Goal: Navigation & Orientation: Find specific page/section

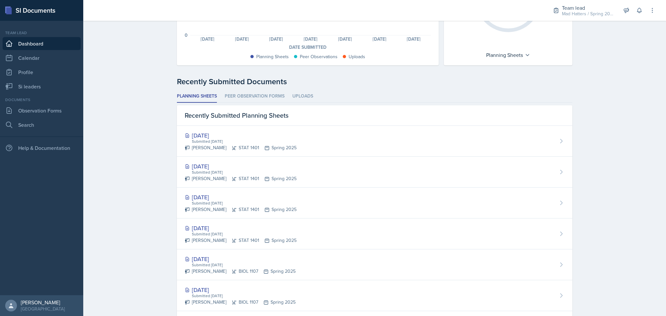
scroll to position [130, 0]
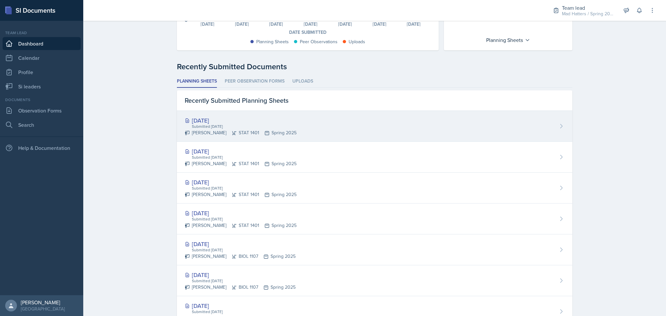
click at [340, 123] on div "[DATE] Submitted [DATE] [PERSON_NAME] STAT 1401 Spring 2025" at bounding box center [374, 126] width 395 height 31
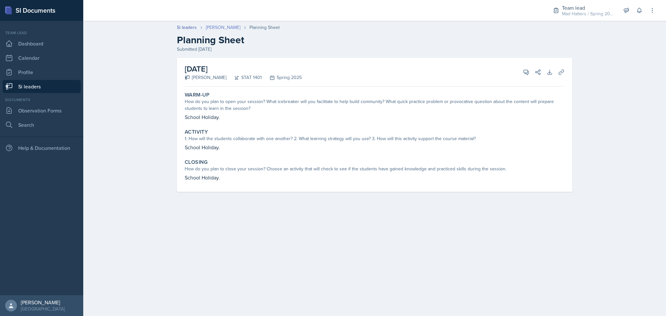
click at [209, 27] on link "[PERSON_NAME]" at bounding box center [223, 27] width 34 height 7
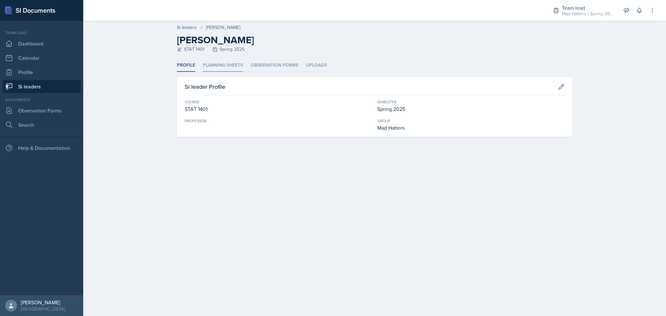
click at [215, 65] on li "Planning Sheets" at bounding box center [223, 65] width 40 height 13
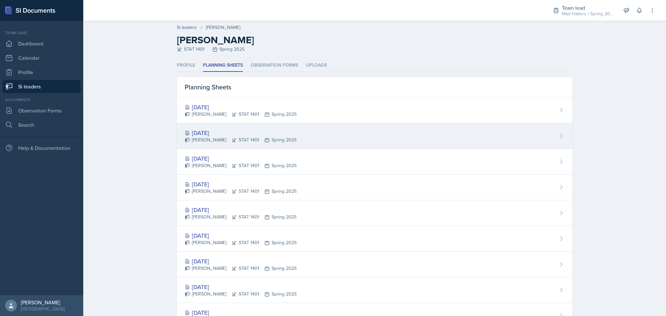
click at [224, 140] on div "[PERSON_NAME] STAT 1401 Spring 2025" at bounding box center [241, 140] width 112 height 7
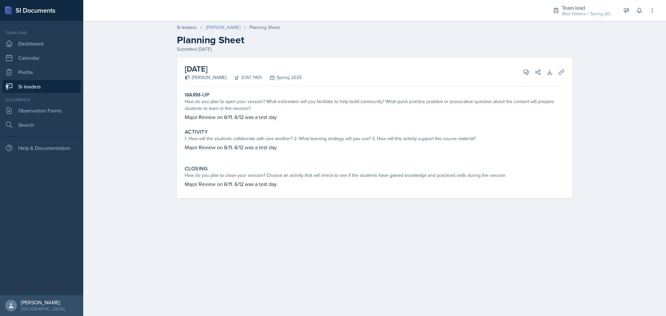
click at [221, 26] on link "[PERSON_NAME]" at bounding box center [223, 27] width 34 height 7
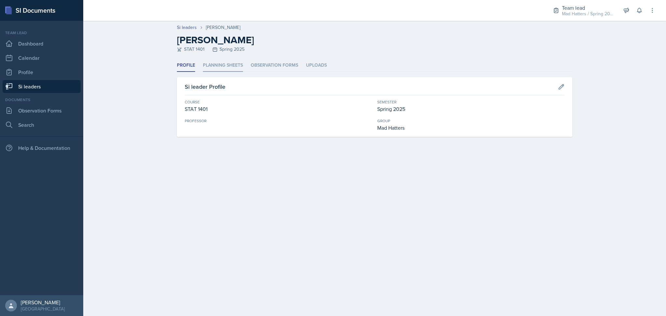
click at [214, 67] on li "Planning Sheets" at bounding box center [223, 65] width 40 height 13
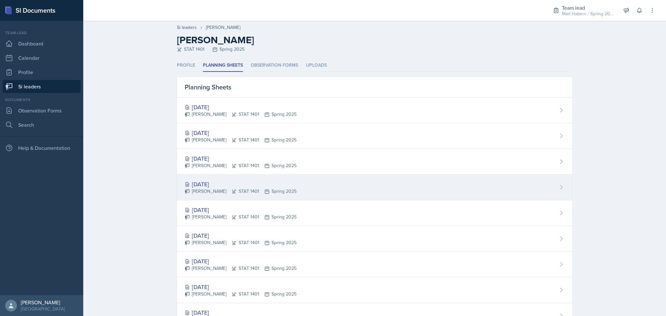
scroll to position [43, 0]
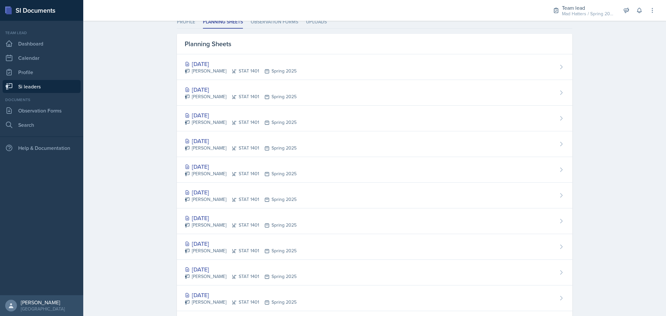
click at [262, 149] on div "[PERSON_NAME] STAT 1401 Spring 2025" at bounding box center [241, 148] width 112 height 7
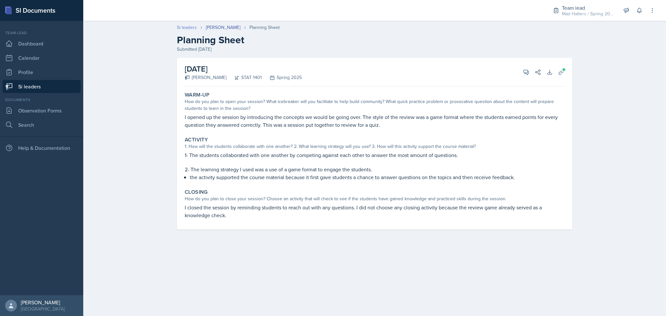
click at [186, 25] on link "Si leaders" at bounding box center [187, 27] width 20 height 7
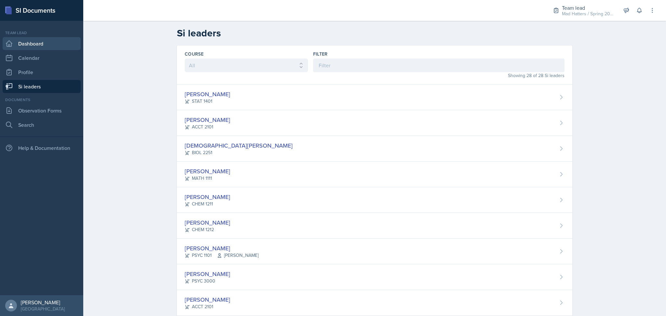
click at [28, 48] on link "Dashboard" at bounding box center [42, 43] width 78 height 13
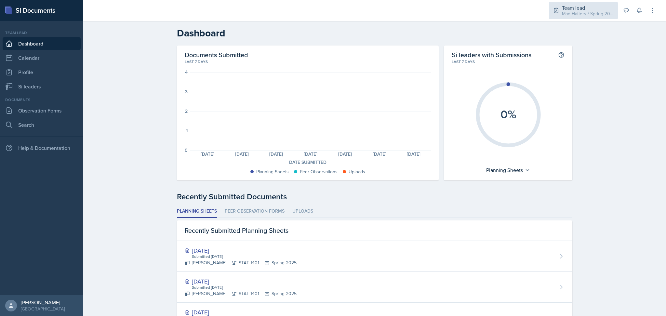
click at [571, 2] on div "Team lead Mad Hatters / Spring 2025" at bounding box center [583, 10] width 69 height 17
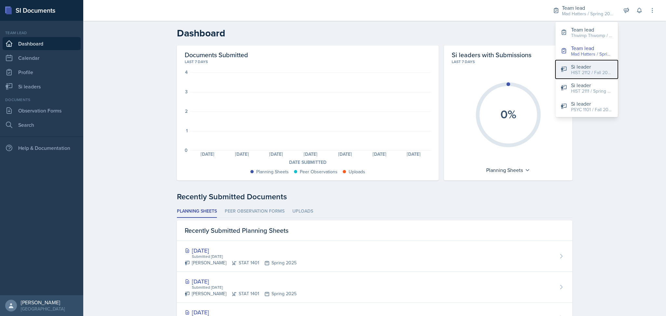
click at [600, 73] on div "HIST 2112 / Fall 2025" at bounding box center [592, 72] width 42 height 7
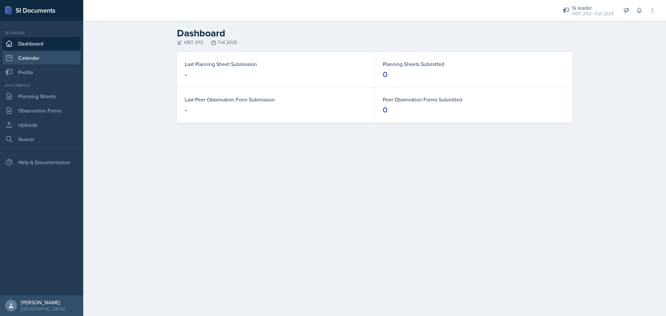
click at [55, 58] on link "Calendar" at bounding box center [42, 57] width 78 height 13
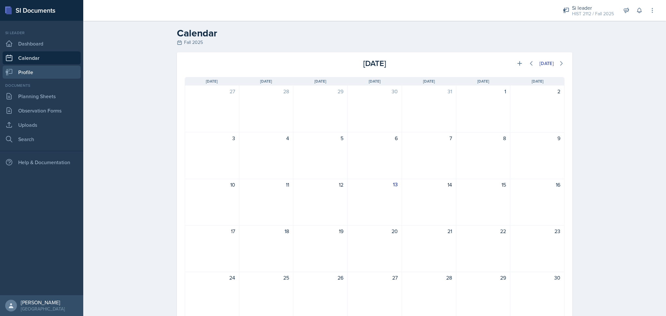
click at [60, 77] on link "Profile" at bounding box center [42, 72] width 78 height 13
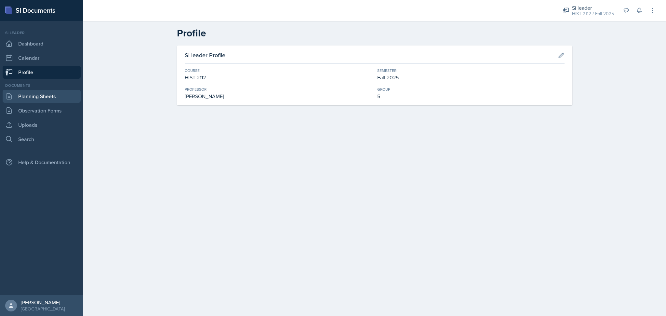
click at [65, 94] on link "Planning Sheets" at bounding box center [42, 96] width 78 height 13
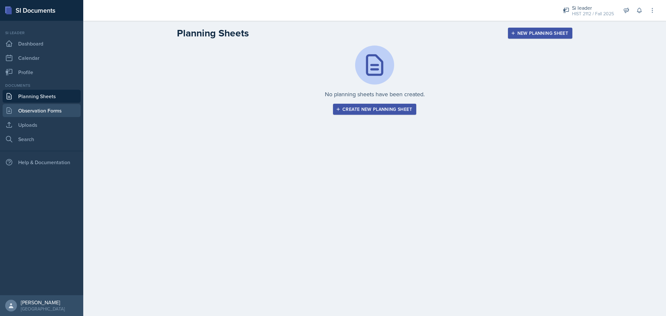
click at [63, 113] on link "Observation Forms" at bounding box center [42, 110] width 78 height 13
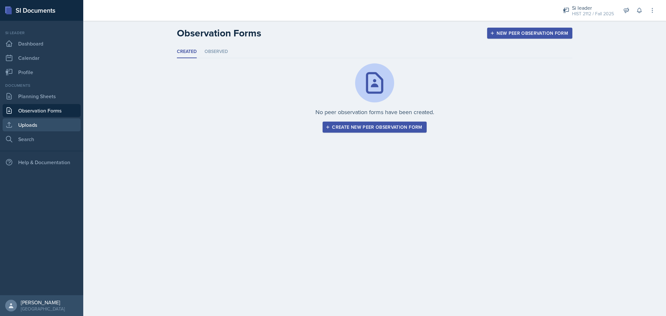
click at [62, 124] on link "Uploads" at bounding box center [42, 124] width 78 height 13
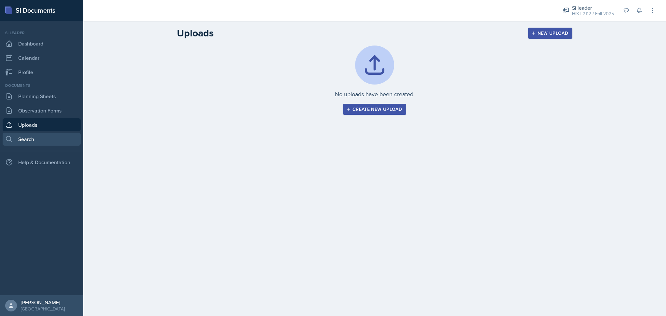
click at [60, 142] on link "Search" at bounding box center [42, 139] width 78 height 13
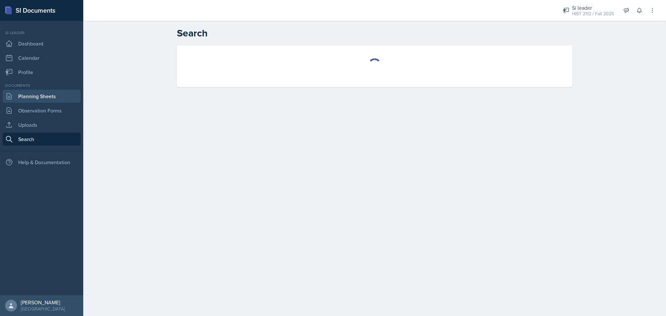
select select "all"
select select "1"
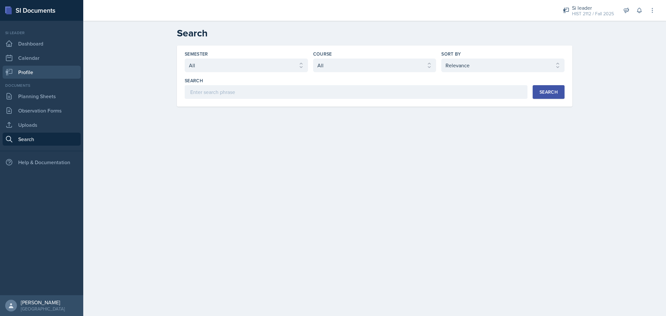
click at [47, 75] on link "Profile" at bounding box center [42, 72] width 78 height 13
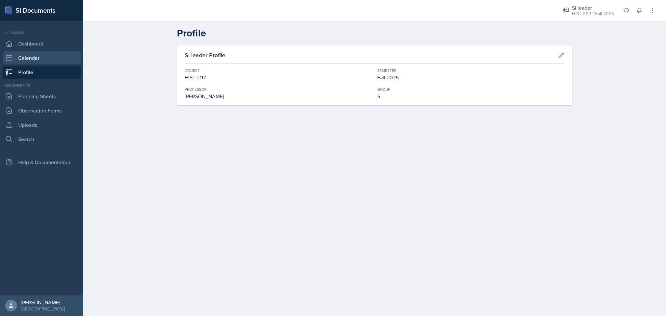
click at [58, 53] on link "Calendar" at bounding box center [42, 57] width 78 height 13
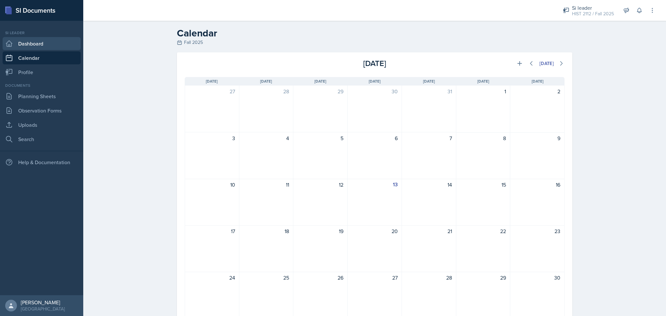
click at [59, 41] on link "Dashboard" at bounding box center [42, 43] width 78 height 13
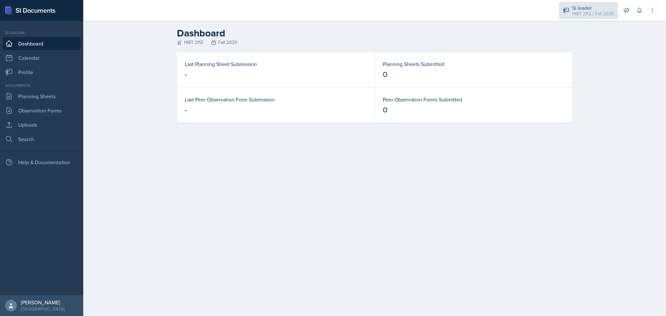
click at [592, 14] on div "HIST 2112 / Fall 2025" at bounding box center [593, 13] width 42 height 7
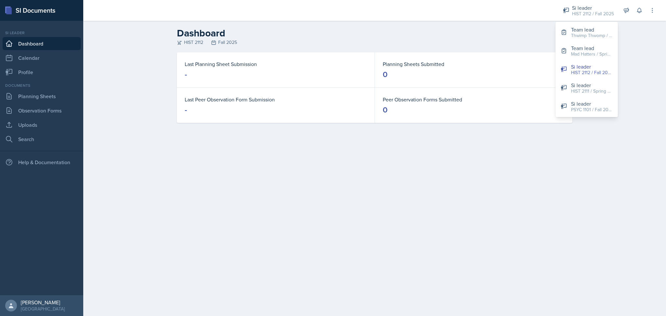
click at [522, 44] on div "HIST 2112 Fall 2025" at bounding box center [374, 42] width 395 height 7
